Goal: Task Accomplishment & Management: Complete application form

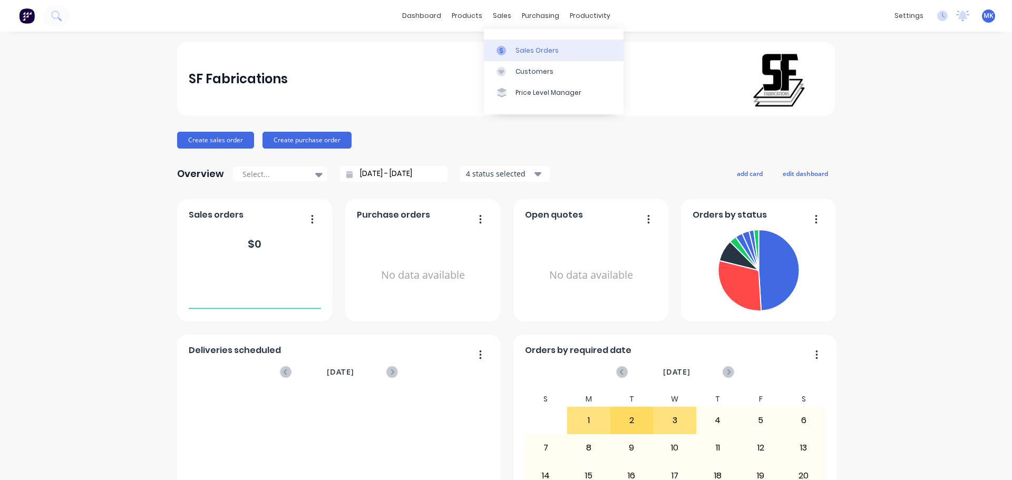
click at [521, 56] on link "Sales Orders" at bounding box center [554, 50] width 140 height 21
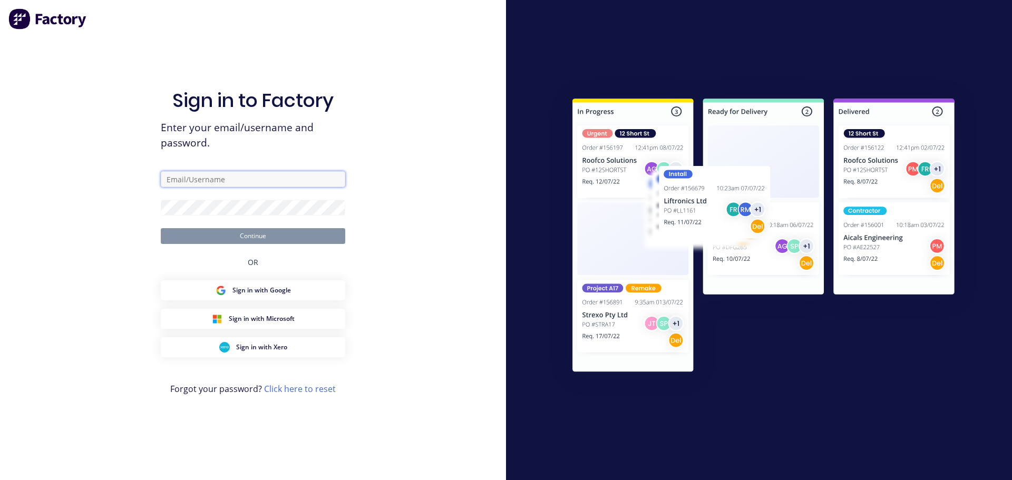
type input "[EMAIL_ADDRESS][DOMAIN_NAME]"
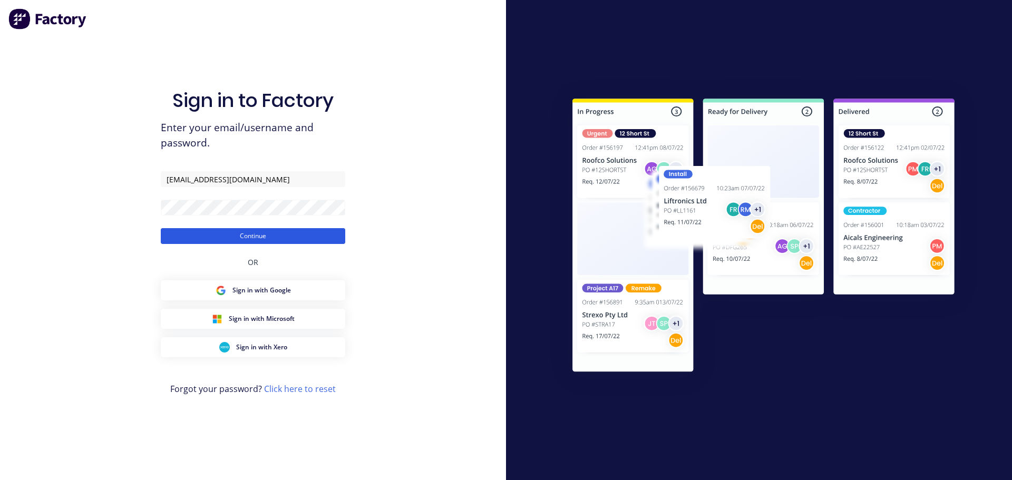
click at [210, 232] on button "Continue" at bounding box center [253, 236] width 185 height 16
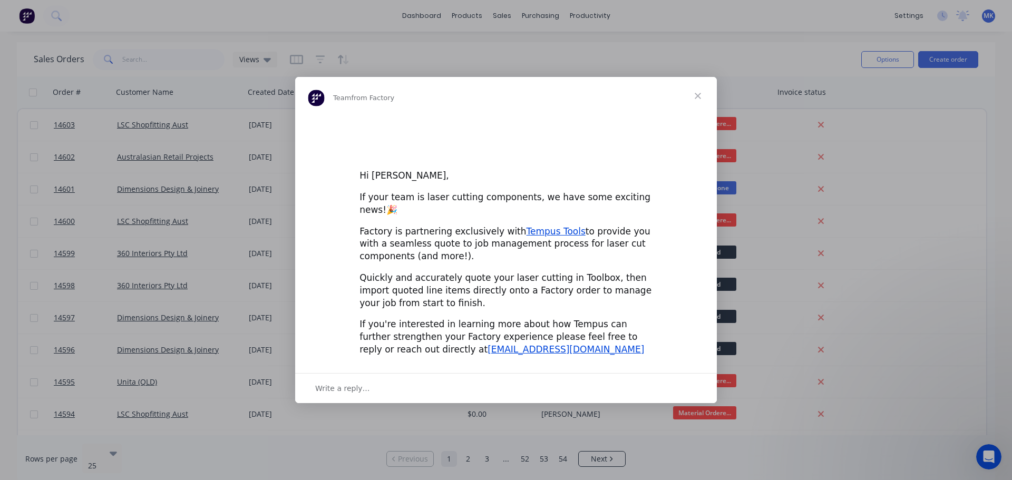
click at [696, 100] on span "Close" at bounding box center [698, 96] width 38 height 38
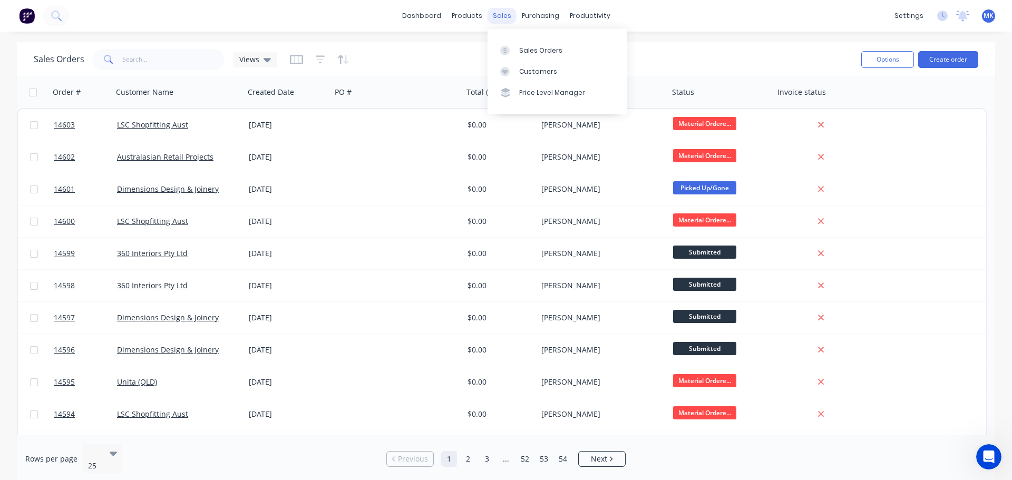
click at [500, 13] on div "sales" at bounding box center [502, 16] width 29 height 16
click at [511, 48] on div at bounding box center [508, 50] width 16 height 9
click at [941, 54] on button "Create order" at bounding box center [948, 59] width 60 height 17
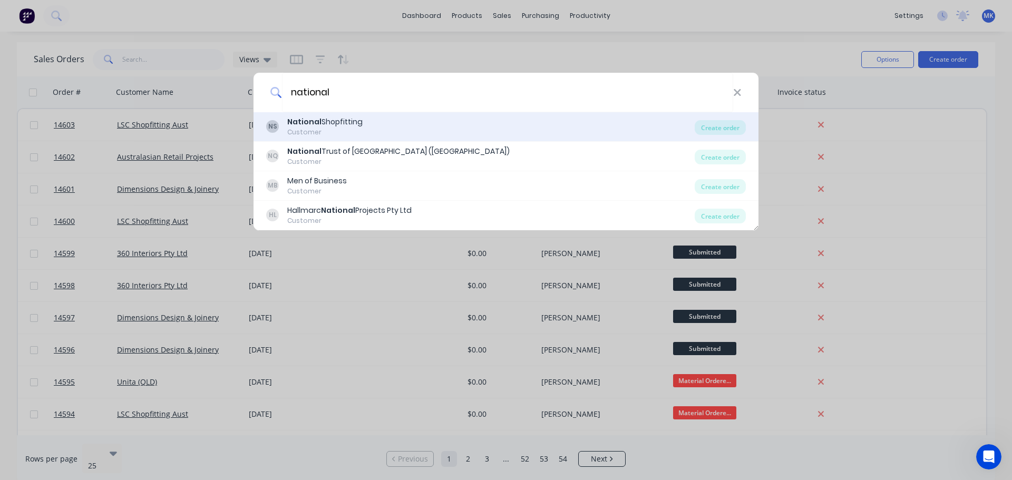
type input "national"
click at [424, 114] on div "NS National Shopfitting Customer Create order" at bounding box center [506, 127] width 505 height 30
click at [593, 117] on div "NS National Shopfitting Customer" at bounding box center [480, 127] width 429 height 21
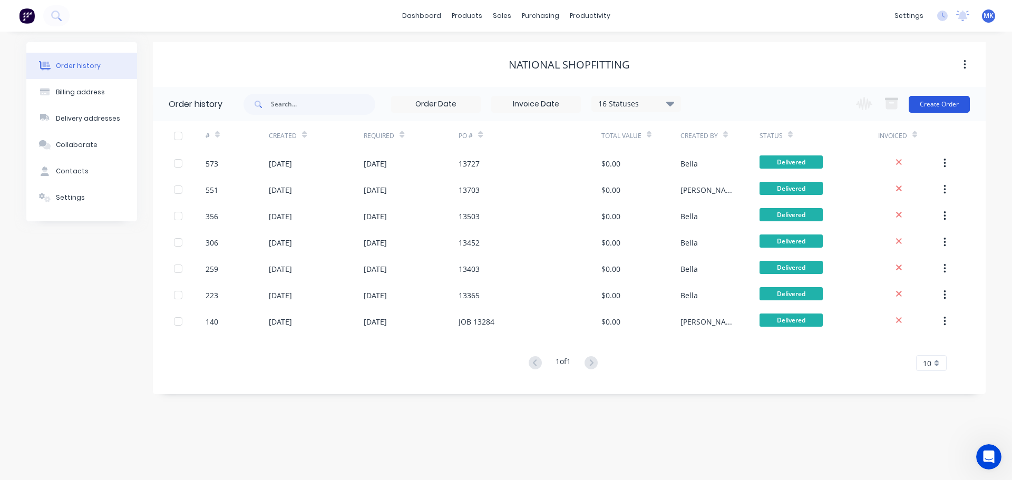
click at [956, 102] on button "Create Order" at bounding box center [939, 104] width 61 height 17
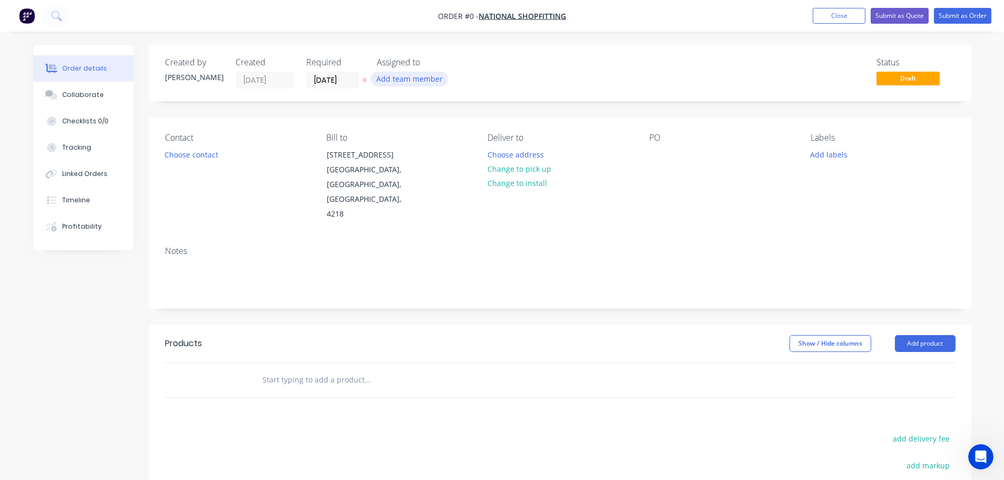
click at [399, 78] on button "Add team member" at bounding box center [409, 79] width 77 height 14
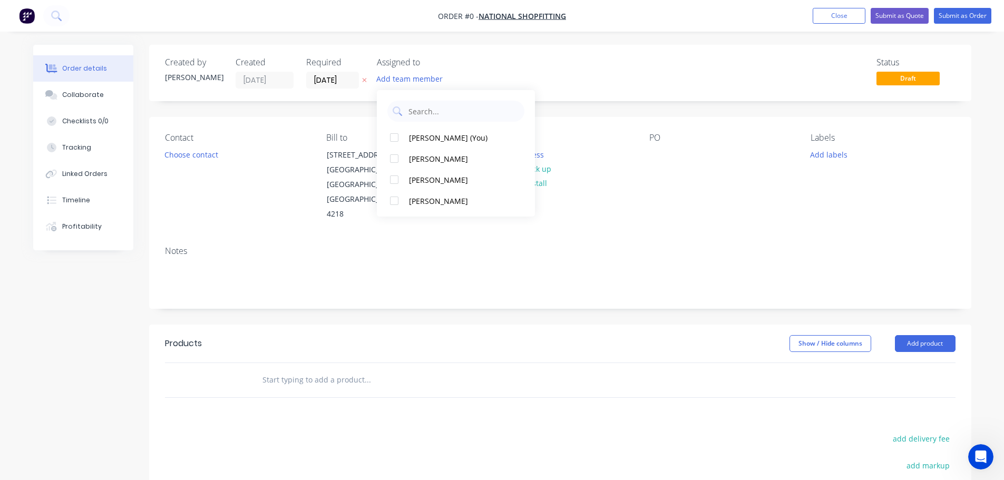
drag, startPoint x: 434, startPoint y: 174, endPoint x: 310, endPoint y: 151, distance: 126.0
click at [409, 166] on div "[PERSON_NAME] (You) [PERSON_NAME] [PERSON_NAME] [PERSON_NAME]" at bounding box center [456, 153] width 158 height 127
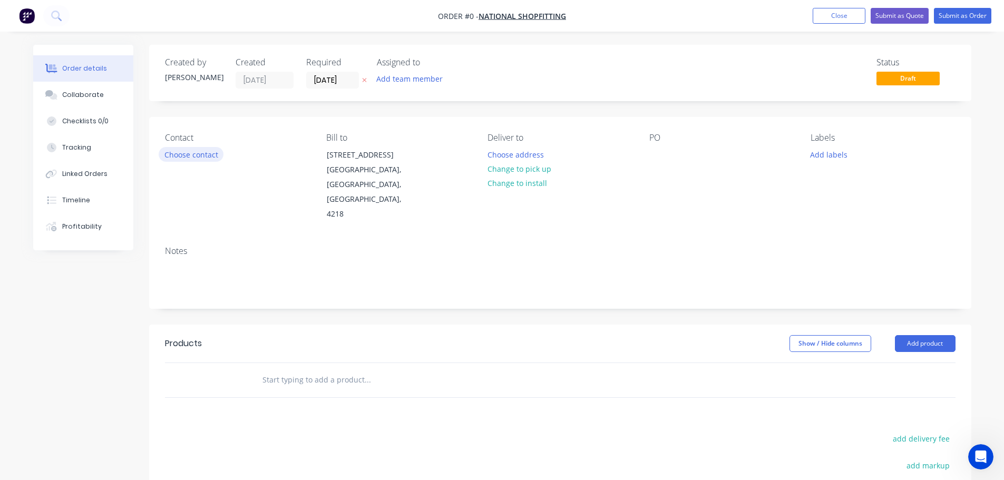
click at [219, 151] on button "Choose contact" at bounding box center [191, 154] width 65 height 14
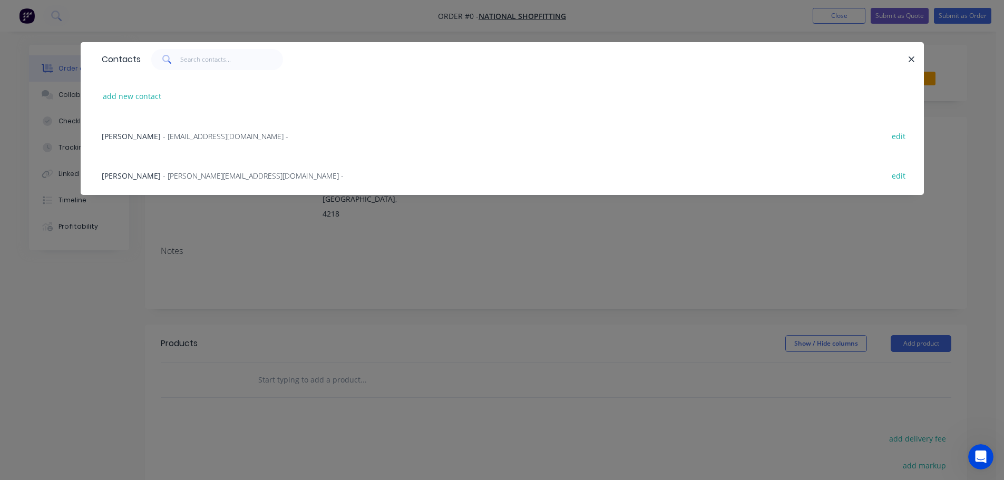
click at [186, 166] on div "Shane Swift - [EMAIL_ADDRESS][DOMAIN_NAME] - edit" at bounding box center [502, 176] width 812 height 40
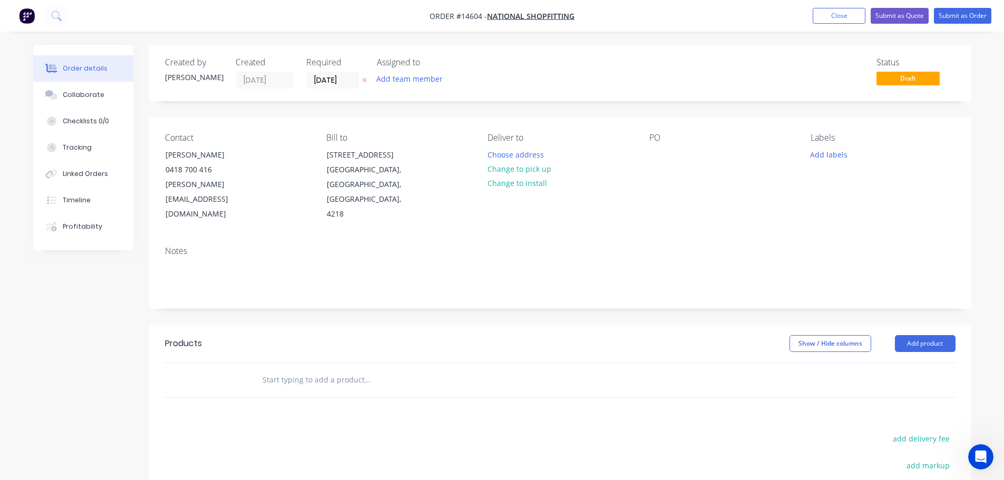
drag, startPoint x: 504, startPoint y: 171, endPoint x: 774, endPoint y: 193, distance: 271.3
click at [504, 171] on button "Change to pick up" at bounding box center [519, 169] width 75 height 14
click at [823, 149] on button "Add labels" at bounding box center [829, 154] width 48 height 14
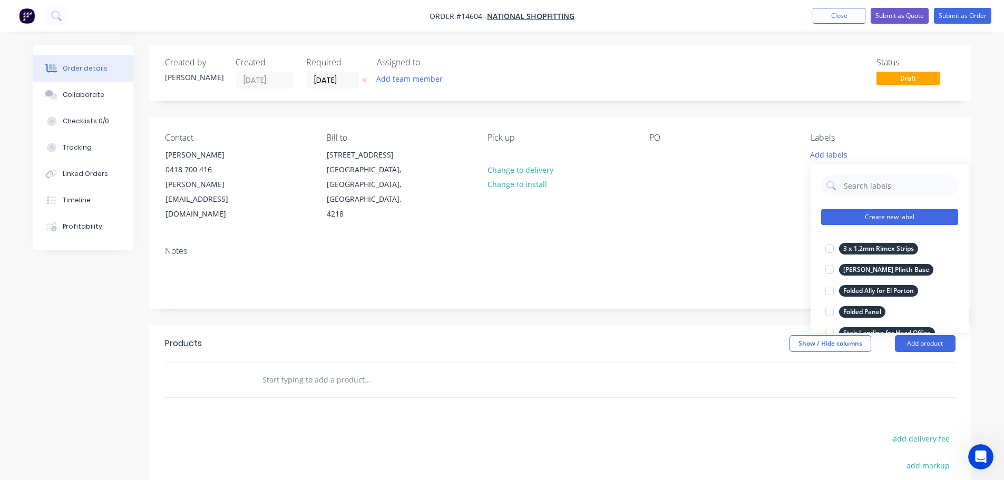
click at [865, 218] on button "Create new label" at bounding box center [889, 217] width 137 height 16
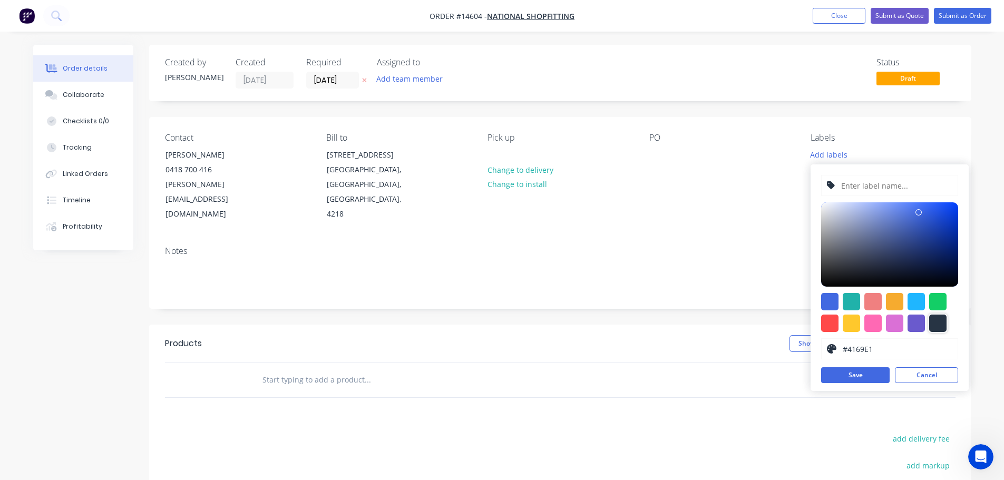
click at [945, 318] on div at bounding box center [937, 323] width 17 height 17
type input "#273444"
click at [879, 192] on input "text" at bounding box center [896, 186] width 112 height 20
paste input "2 x Shopfront Caps"
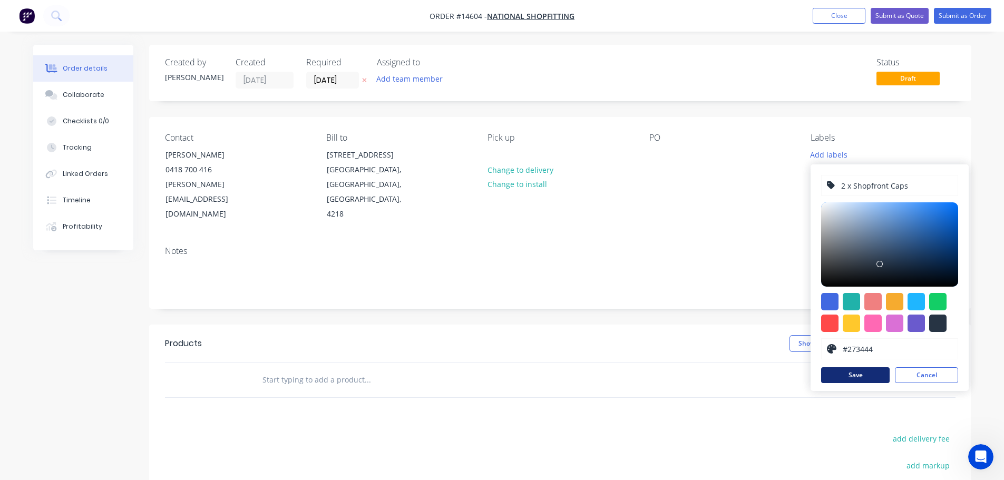
type input "2 x Shopfront Caps"
click at [857, 374] on button "Save" at bounding box center [855, 375] width 69 height 16
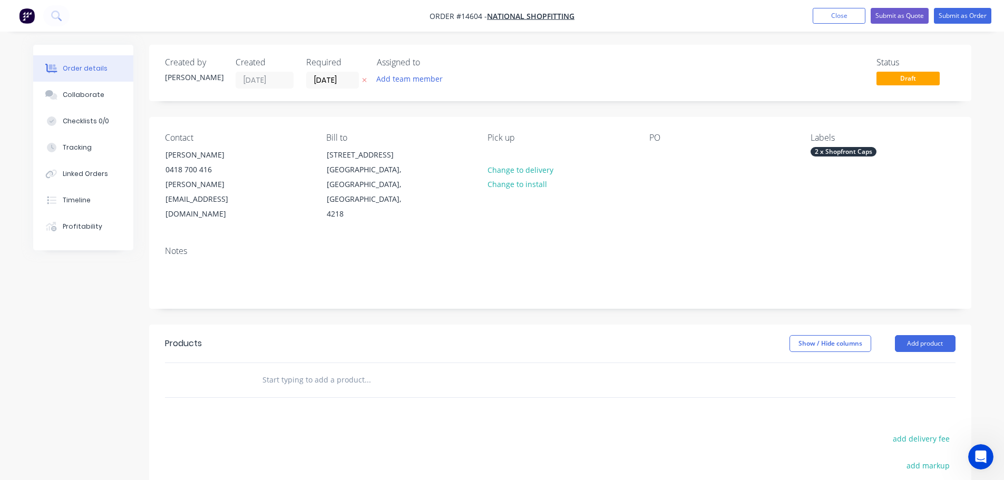
click at [346, 345] on header "Products Show / Hide columns Add product" at bounding box center [560, 344] width 822 height 38
click at [313, 370] on input "text" at bounding box center [367, 380] width 211 height 21
paste input "2 x Shopfront Caps"
type input "2 x Shopfront Caps"
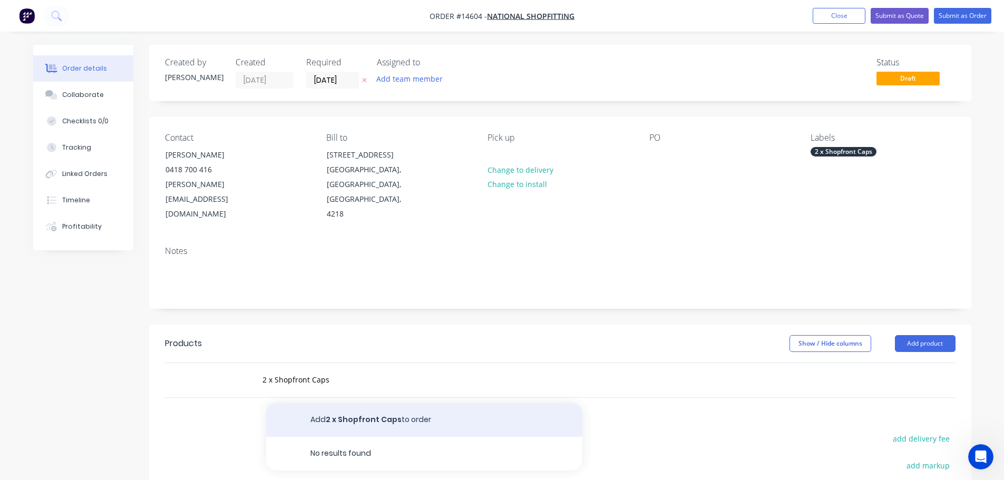
click at [356, 403] on button "Add 2 x Shopfront Caps to order" at bounding box center [424, 420] width 316 height 34
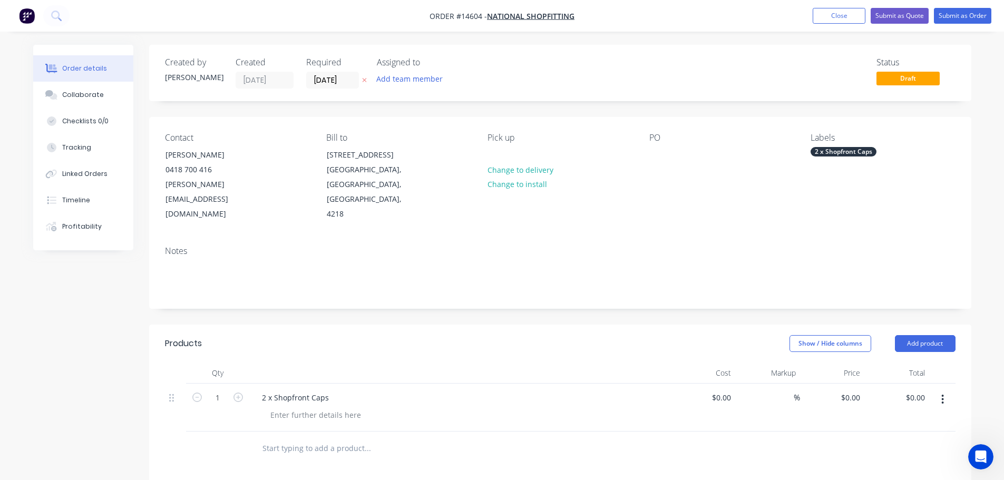
click at [823, 154] on div "2 x Shopfront Caps" at bounding box center [844, 151] width 66 height 9
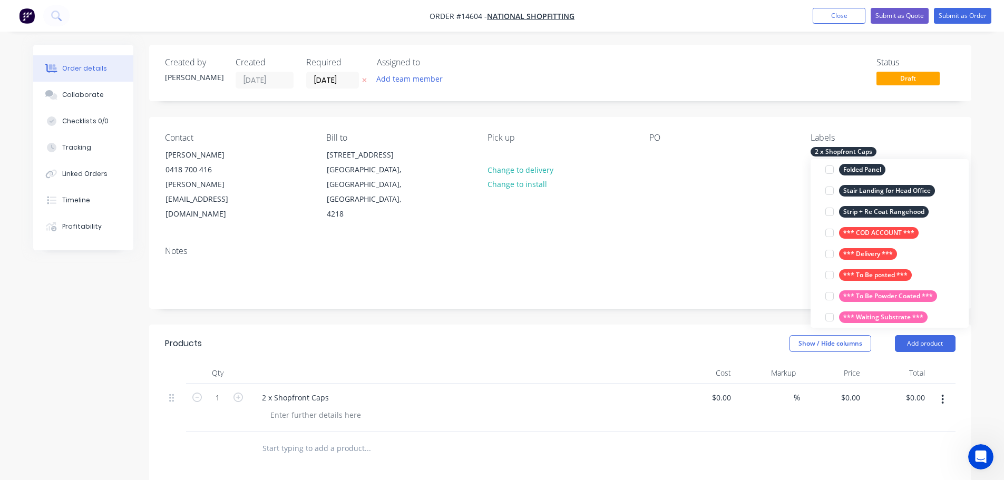
drag, startPoint x: 867, startPoint y: 235, endPoint x: 759, endPoint y: 203, distance: 112.2
click at [867, 235] on div "*** COD ACCOUNT ***" at bounding box center [879, 233] width 80 height 12
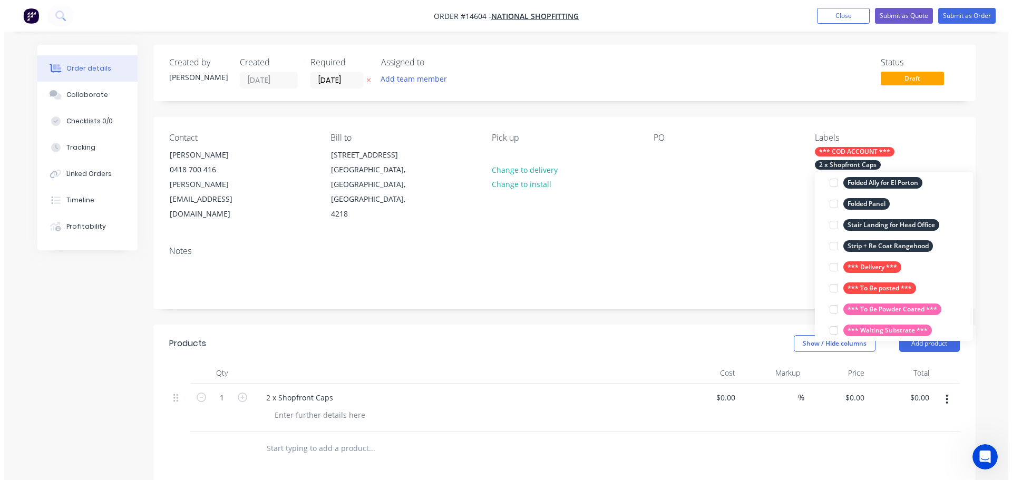
scroll to position [11, 0]
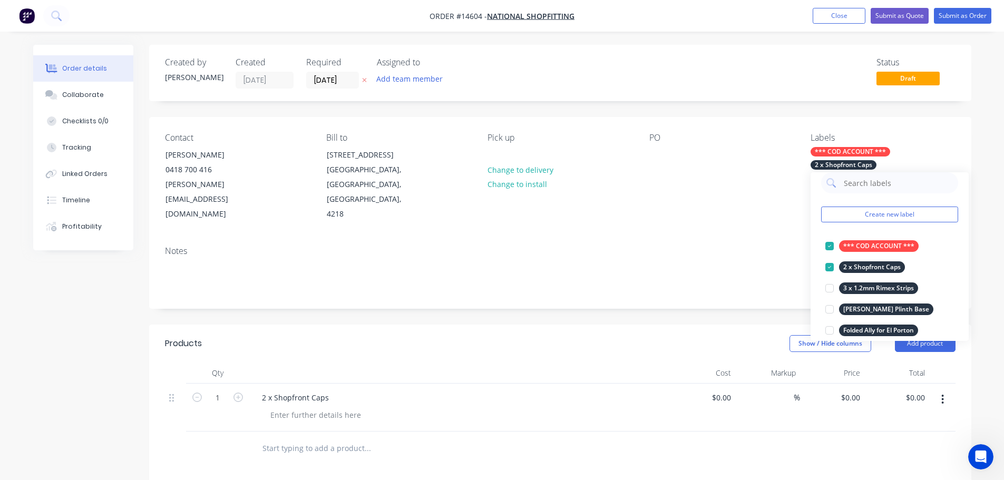
click at [684, 197] on div "PO" at bounding box center [721, 177] width 144 height 89
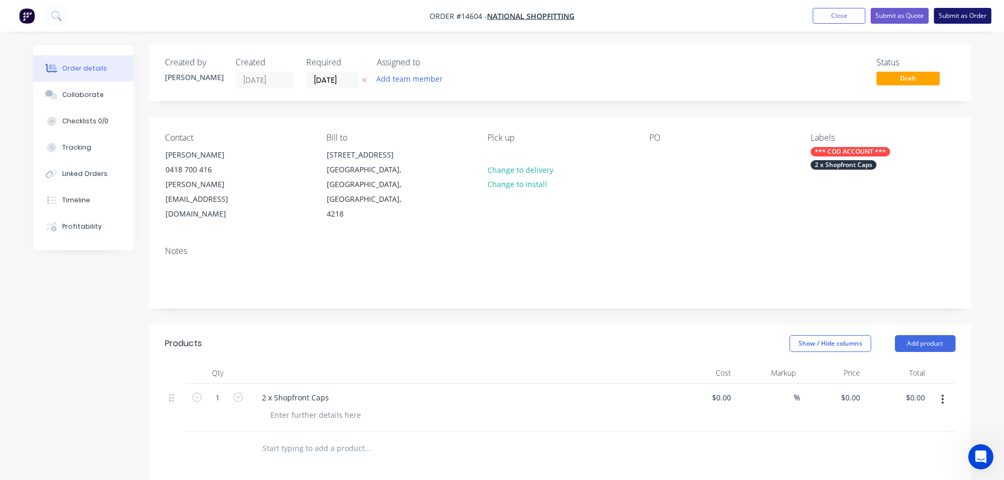
click at [972, 18] on button "Submit as Order" at bounding box center [962, 16] width 57 height 16
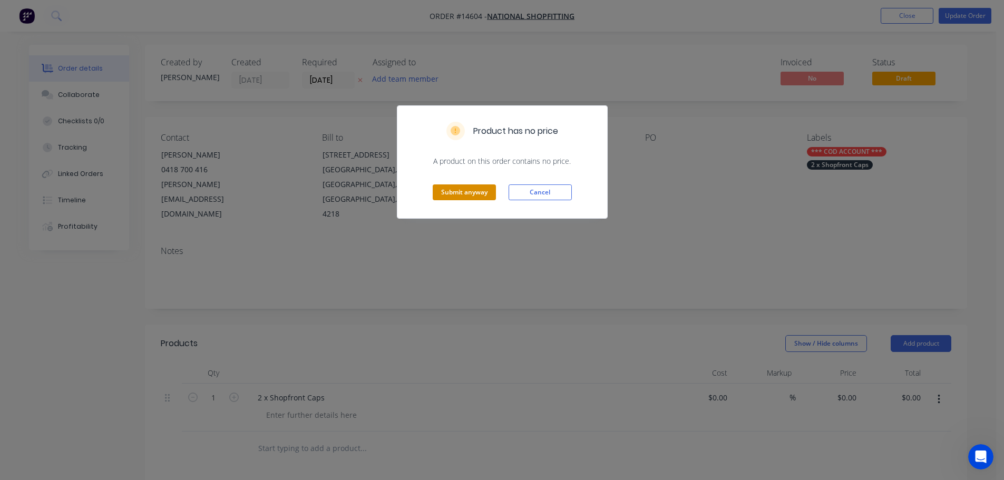
click at [473, 193] on button "Submit anyway" at bounding box center [464, 193] width 63 height 16
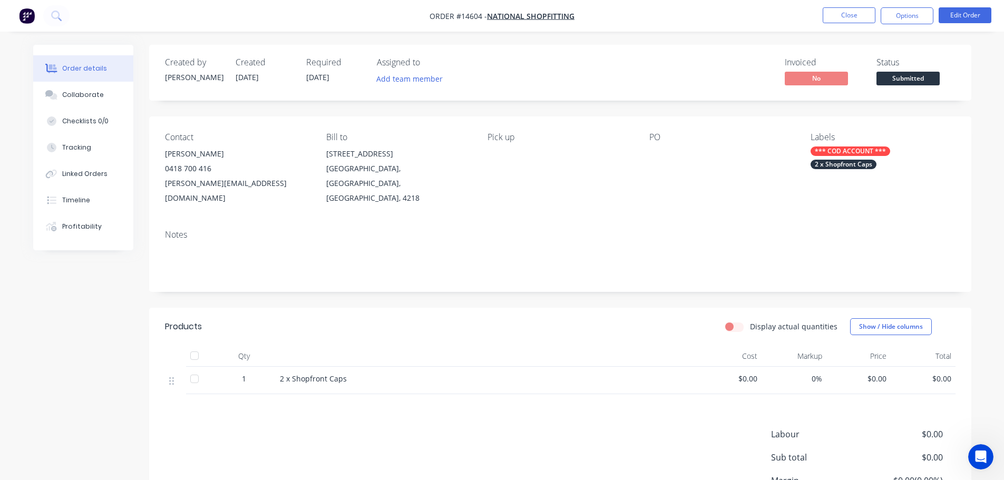
click at [848, 24] on nav "Order #14604 - National Shopfitting Close Options Edit Order" at bounding box center [502, 16] width 1004 height 32
click at [858, 8] on button "Close" at bounding box center [849, 15] width 53 height 16
